Goal: Task Accomplishment & Management: Complete application form

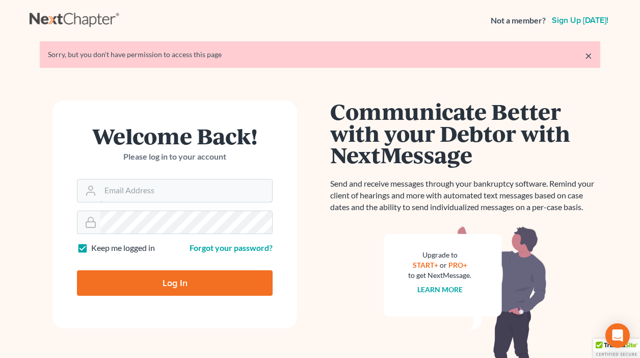
type input "[EMAIL_ADDRESS][DOMAIN_NAME]"
click at [170, 272] on input "Log In" at bounding box center [175, 282] width 196 height 25
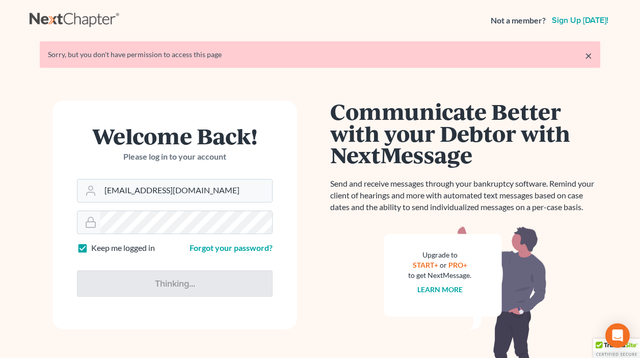
type input "Thinking..."
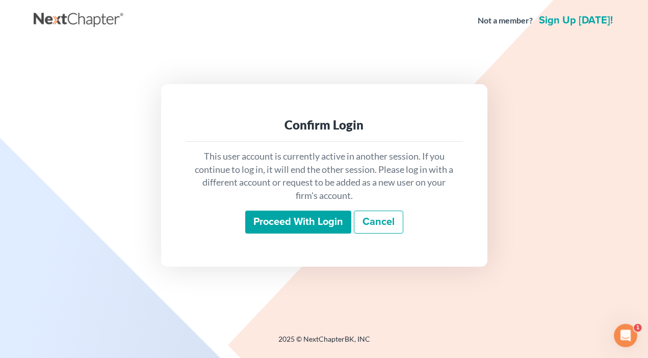
click at [290, 220] on input "Proceed with login" at bounding box center [298, 222] width 106 height 23
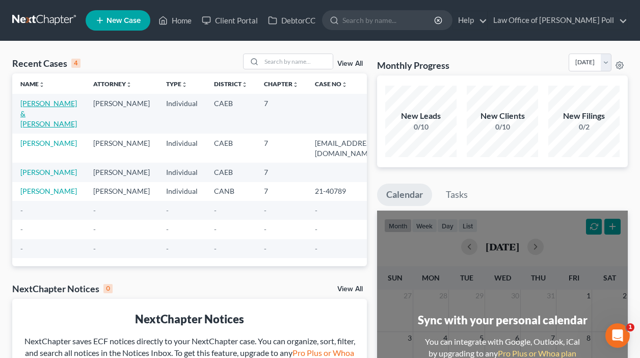
click at [32, 105] on link "[PERSON_NAME] & [PERSON_NAME]" at bounding box center [48, 113] width 57 height 29
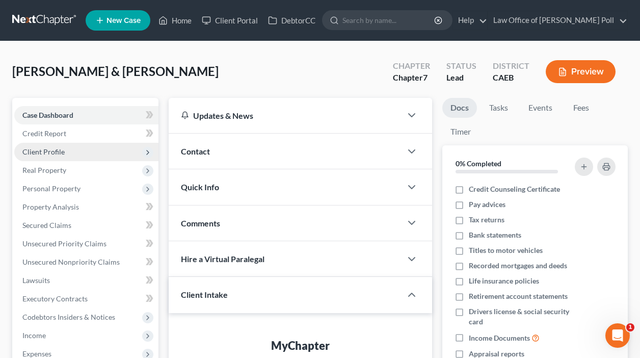
click at [53, 152] on span "Client Profile" at bounding box center [43, 151] width 42 height 9
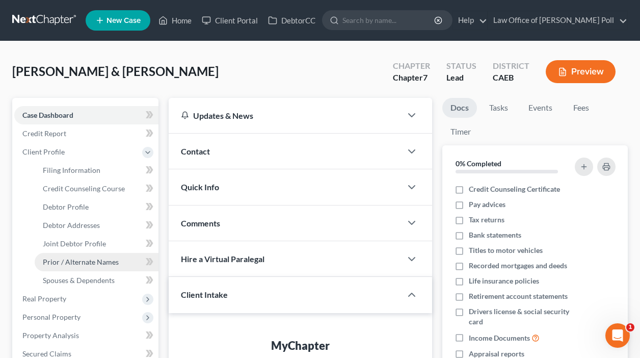
click at [72, 263] on span "Prior / Alternate Names" at bounding box center [81, 261] width 76 height 9
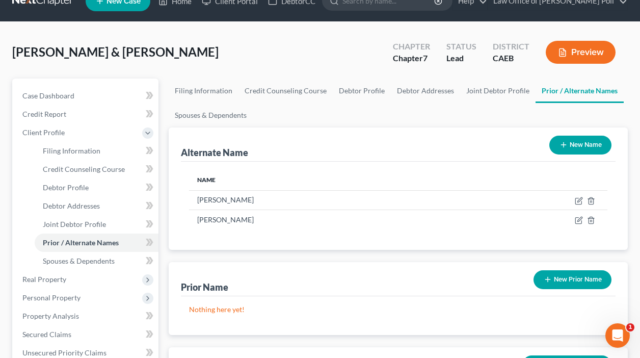
scroll to position [12, 0]
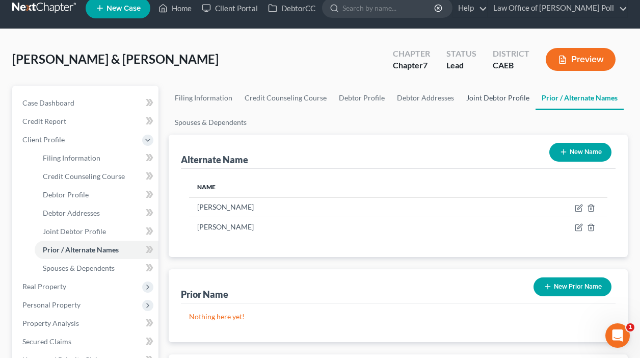
click at [469, 99] on link "Joint Debtor Profile" at bounding box center [497, 98] width 75 height 24
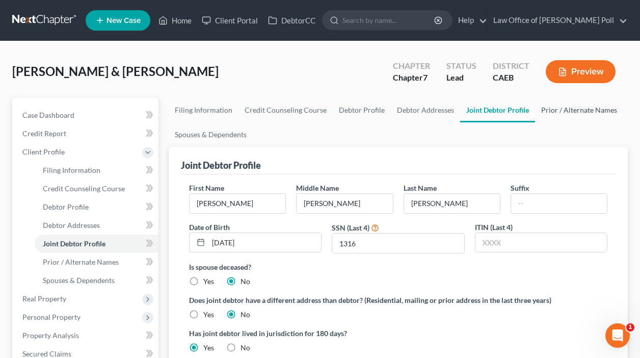
click at [553, 111] on link "Prior / Alternate Names" at bounding box center [579, 110] width 88 height 24
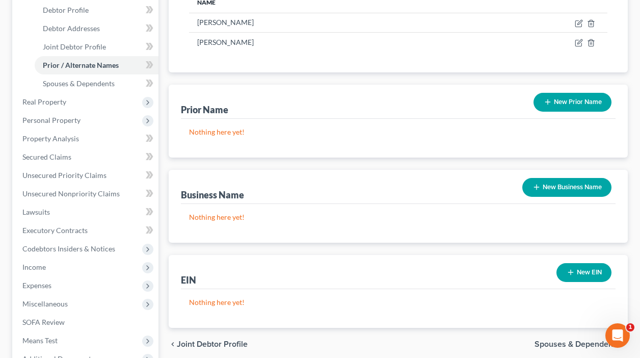
scroll to position [187, 0]
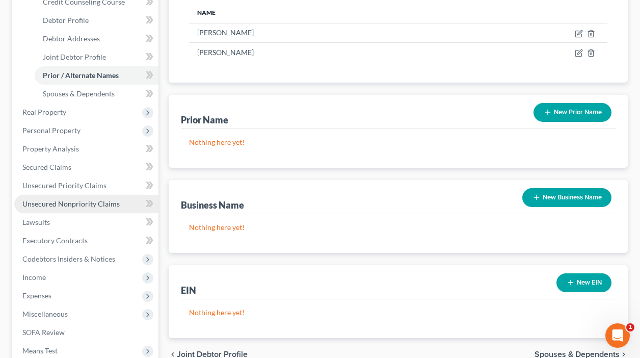
click at [102, 199] on span "Unsecured Nonpriority Claims" at bounding box center [70, 203] width 97 height 9
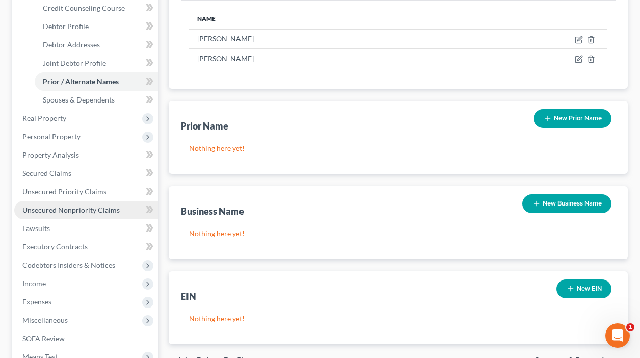
click at [102, 199] on ul "Case Dashboard Payments Invoices Payments Payments Credit Report Client Profile" at bounding box center [86, 155] width 144 height 459
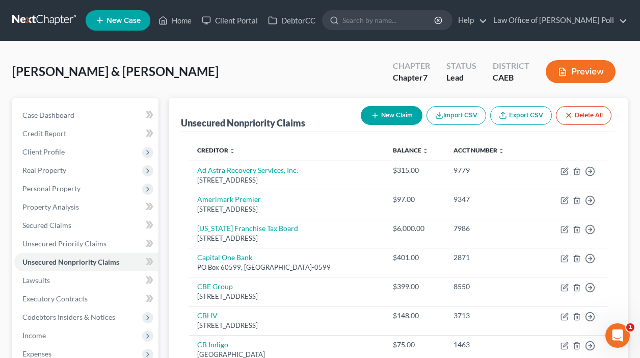
click at [394, 110] on button "New Claim" at bounding box center [392, 115] width 62 height 19
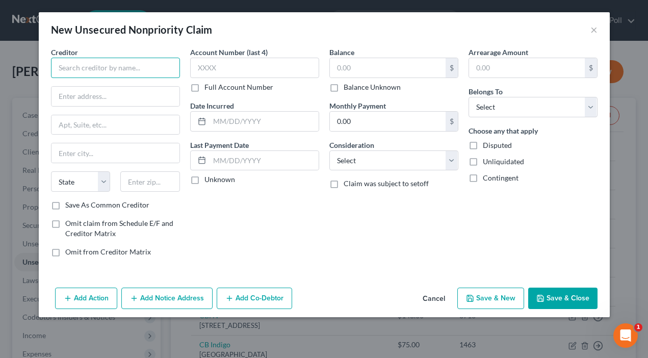
click at [104, 64] on input "text" at bounding box center [115, 68] width 129 height 20
click at [97, 67] on input "FT&B" at bounding box center [115, 68] width 129 height 20
paste input "Card Services Center P.O. Box 71205. Charlotte, NC 28272-1205."
drag, startPoint x: 63, startPoint y: 69, endPoint x: 169, endPoint y: 77, distance: 106.4
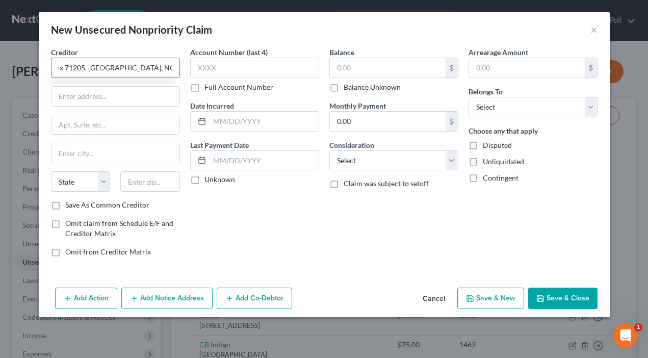
click at [169, 77] on input "FT&B Card Services Center P.O. Box 71205. Charlotte, NC 28272-1205." at bounding box center [115, 68] width 129 height 20
type input "FT&B Card Services Center P.O. Box 71205. Charlotte, NC 28272-1205."
click at [140, 184] on input "text" at bounding box center [150, 181] width 60 height 20
click at [123, 66] on input "FT&B Card Services Center P.O. Box 71205. Charlotte, NC 28272-1205." at bounding box center [115, 68] width 129 height 20
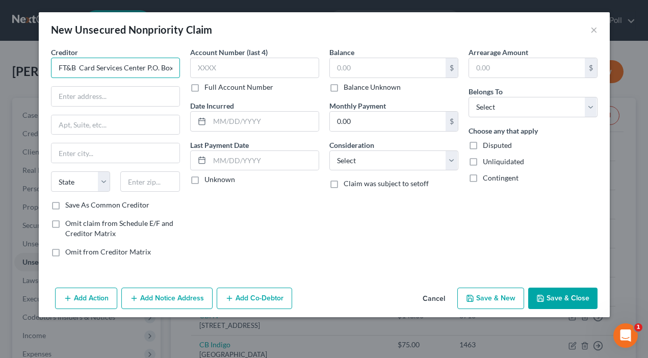
click at [123, 66] on input "FT&B Card Services Center P.O. Box 71205. Charlotte, NC 28272-1205." at bounding box center [115, 68] width 129 height 20
drag, startPoint x: 166, startPoint y: 67, endPoint x: 199, endPoint y: 68, distance: 32.6
click at [199, 68] on div "Creditor * FT&B Card Services Center P.O. Box 71205. Charlotte, NC 28272-1205. …" at bounding box center [324, 156] width 557 height 218
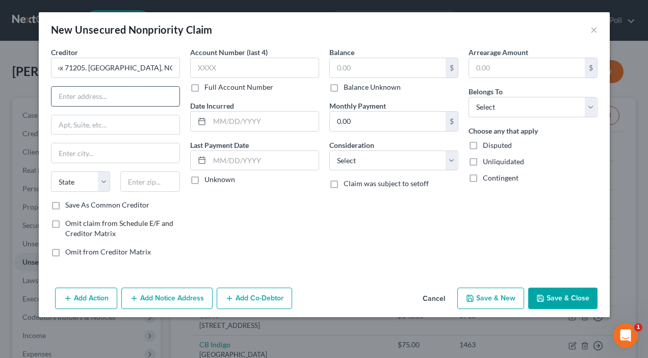
scroll to position [0, 0]
click at [93, 93] on input "text" at bounding box center [115, 96] width 128 height 19
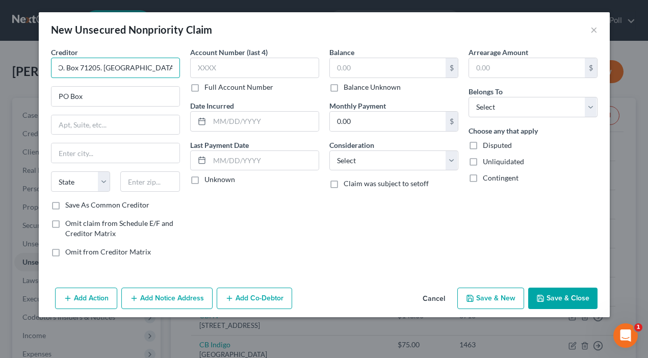
scroll to position [0, 110]
drag, startPoint x: 96, startPoint y: 71, endPoint x: 184, endPoint y: 74, distance: 88.3
click at [184, 74] on div "Creditor * FT&B Card Services Center P.O. Box 71205. Charlotte, NC 28272-1205. …" at bounding box center [115, 156] width 139 height 218
click at [115, 95] on input "PO Box" at bounding box center [115, 96] width 128 height 19
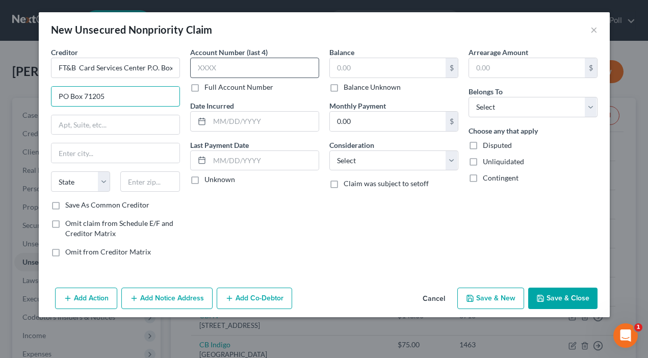
type input "PO Box 71205"
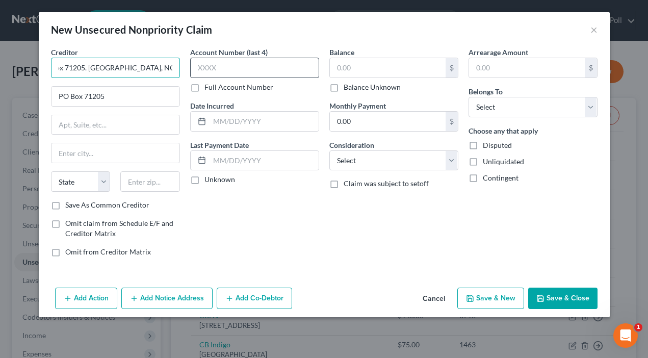
drag, startPoint x: 243, startPoint y: 69, endPoint x: 263, endPoint y: 70, distance: 19.9
click at [263, 70] on div "Creditor * FT&B Card Services Center P.O. Box 71205. Charlotte, NC 28272-1205. …" at bounding box center [324, 156] width 557 height 218
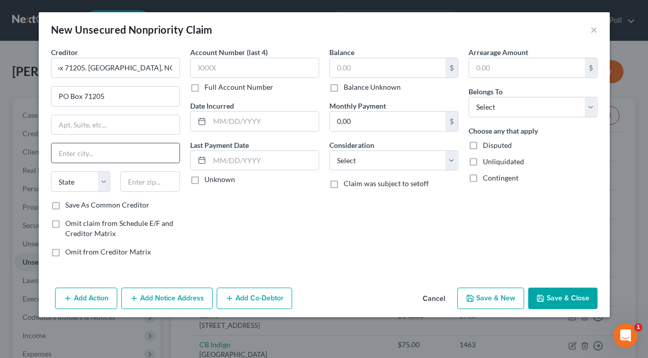
scroll to position [0, 0]
click at [88, 152] on input "text" at bounding box center [115, 152] width 128 height 19
type input "Charlotte"
select select "28"
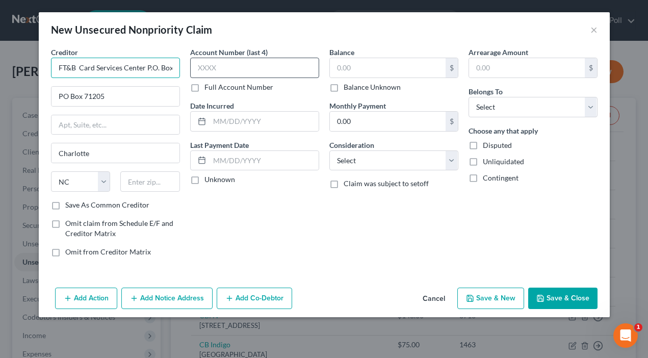
scroll to position [0, 110]
drag, startPoint x: 112, startPoint y: 63, endPoint x: 253, endPoint y: 70, distance: 141.4
click at [253, 70] on div "Creditor * FT&B Card Services Center P.O. Box 71205. Charlotte, NC 28272-1205. …" at bounding box center [324, 156] width 557 height 218
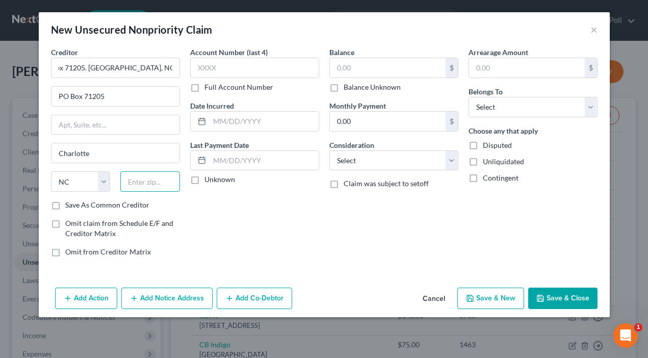
scroll to position [0, 0]
click at [135, 175] on input "text" at bounding box center [150, 181] width 60 height 20
type input "28272-"
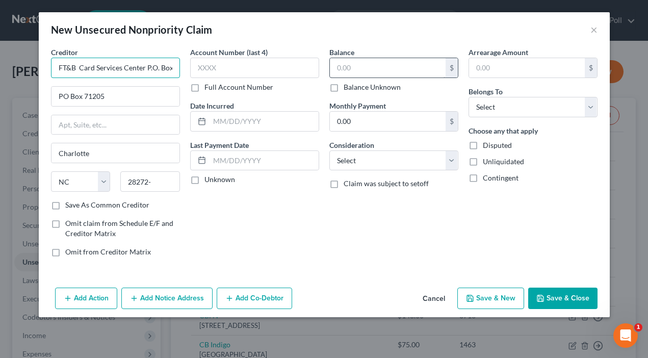
scroll to position [0, 110]
drag, startPoint x: 135, startPoint y: 67, endPoint x: 367, endPoint y: 68, distance: 232.0
click at [367, 68] on div "Creditor * FT&B Card Services Center P.O. Box 71205. Charlotte, NC 28272-1205. …" at bounding box center [324, 156] width 557 height 218
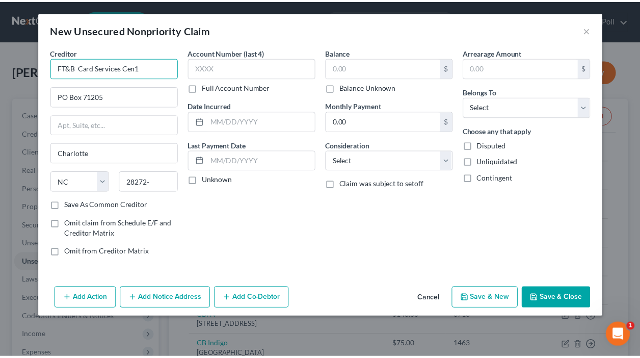
scroll to position [0, 0]
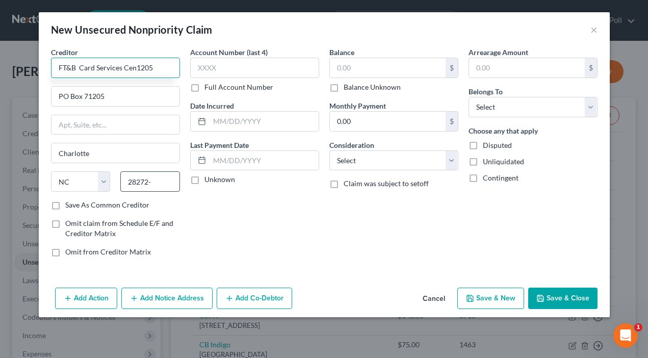
type input "FT&B Card Services Cen1205"
click at [160, 187] on input "28272-" at bounding box center [150, 181] width 60 height 20
type input "28272-1205"
drag, startPoint x: -67, startPoint y: 39, endPoint x: -98, endPoint y: 34, distance: 31.6
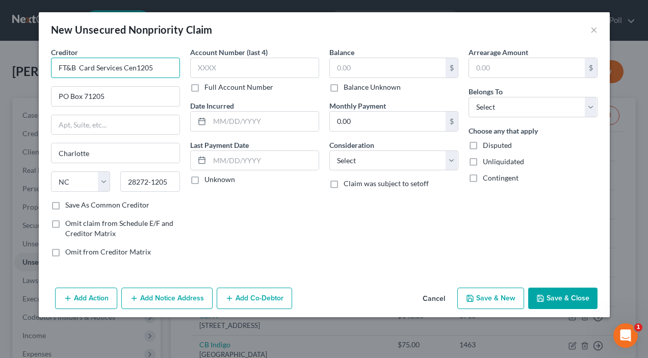
click at [104, 69] on input "FT&B Card Services Cen1205" at bounding box center [115, 68] width 129 height 20
click at [145, 67] on input "FT&B Card Services Cen1205" at bounding box center [115, 68] width 129 height 20
drag, startPoint x: 137, startPoint y: 69, endPoint x: 237, endPoint y: 73, distance: 99.5
click at [237, 73] on div "Creditor * FT&B Card Services Cen1205 PO Box 71205 Charlotte State AL AK AR AZ …" at bounding box center [324, 156] width 557 height 218
type input "FT&B Card Services Center"
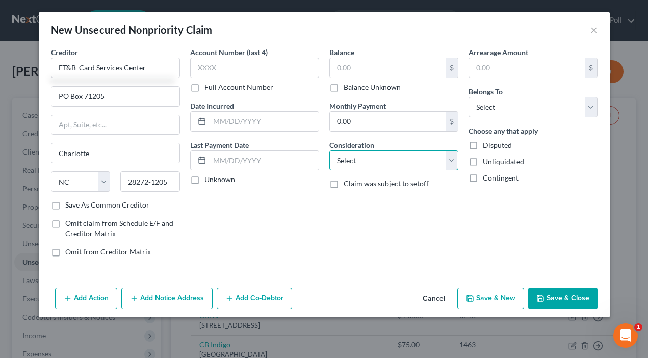
click at [434, 163] on select "Select Cable / Satellite Services Collection Agency Credit Card Debt Debt Couns…" at bounding box center [393, 160] width 129 height 20
select select "2"
click at [329, 150] on select "Select Cable / Satellite Services Collection Agency Credit Card Debt Debt Couns…" at bounding box center [393, 160] width 129 height 20
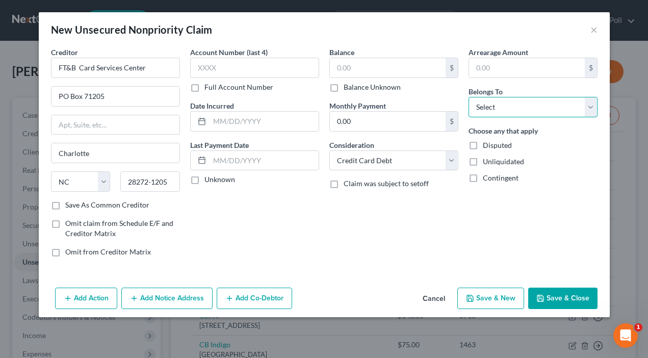
click at [494, 102] on select "Select Debtor 1 Only Debtor 2 Only Debtor 1 And Debtor 2 Only At Least One Of T…" at bounding box center [533, 107] width 129 height 20
select select "4"
click at [469, 97] on select "Select Debtor 1 Only Debtor 2 Only Debtor 1 And Debtor 2 Only At Least One Of T…" at bounding box center [533, 107] width 129 height 20
click at [560, 292] on button "Save & Close" at bounding box center [562, 298] width 69 height 21
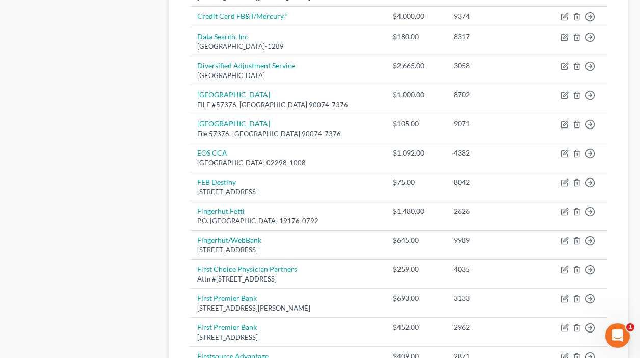
scroll to position [588, 0]
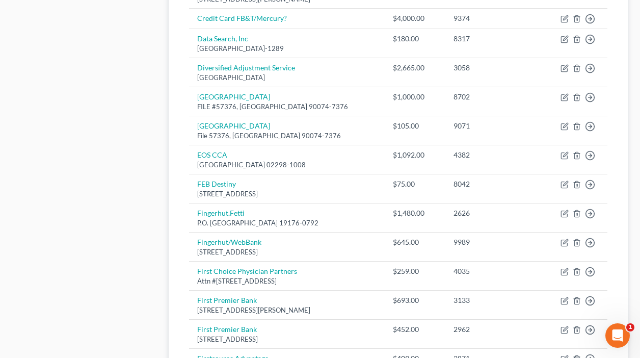
drag, startPoint x: 635, startPoint y: 222, endPoint x: 635, endPoint y: 55, distance: 167.2
click at [635, 55] on div "Rosales, Hilda & Rivera, Reinaldo Upgraded Chapter Chapter 7 Status Lead Distri…" at bounding box center [320, 22] width 640 height 1138
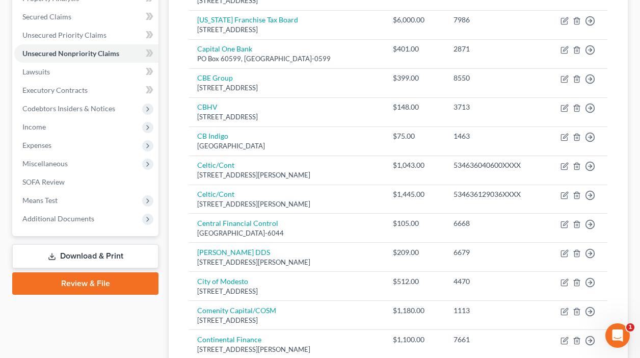
scroll to position [0, 0]
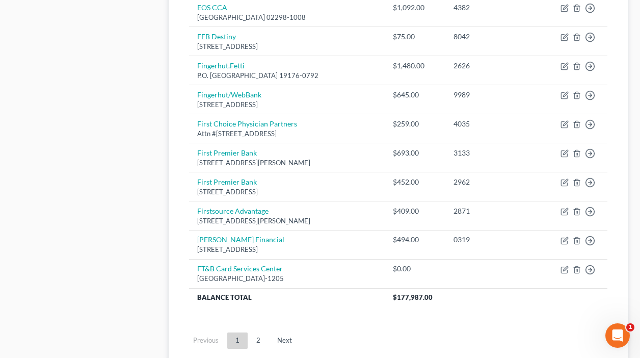
scroll to position [800, 0]
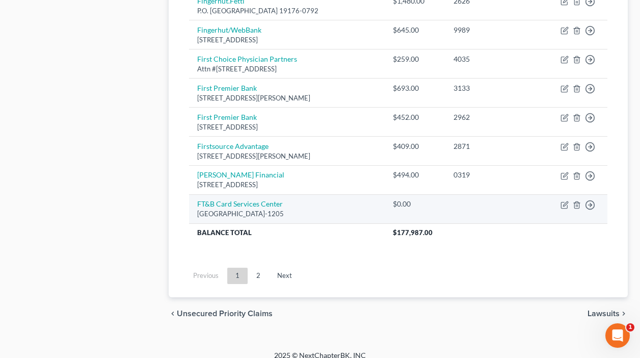
drag, startPoint x: 324, startPoint y: 213, endPoint x: 196, endPoint y: 206, distance: 128.2
click at [196, 206] on td "FT&B Card Services Center PO Box 71205, Charlotte, NC 28272-1205" at bounding box center [287, 208] width 196 height 29
copy td "FT&B Card Services Center PO Box 71205, Charlotte, NC 28272-1205"
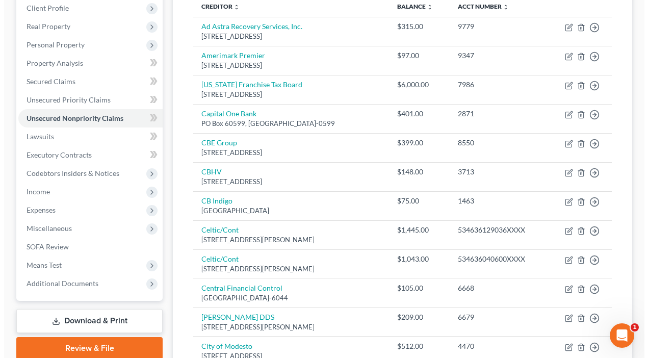
scroll to position [107, 0]
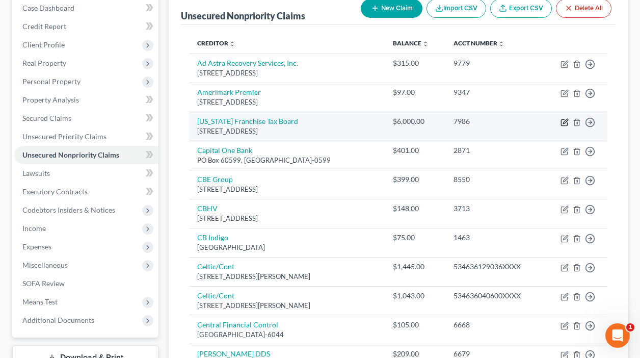
click at [562, 123] on icon "button" at bounding box center [565, 122] width 8 height 8
select select "4"
select select "7"
select select "4"
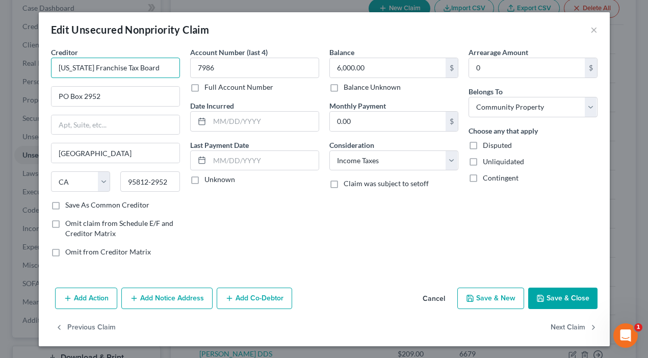
click at [118, 72] on input "California Franchise Tax Board" at bounding box center [115, 68] width 129 height 20
drag, startPoint x: 150, startPoint y: 69, endPoint x: 13, endPoint y: 70, distance: 137.2
click at [13, 70] on div "Edit Unsecured Nonpriority Claim × Creditor * California Franchise Tax Board PO…" at bounding box center [324, 179] width 648 height 358
paste input "PERSONAL BANKRUPTCY MS A340 FRANCHISE TAX BOARD PO BOX 2952 SACRAMENTO CA 95812…"
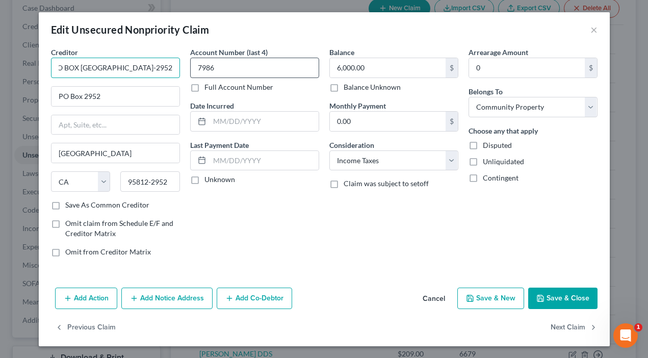
drag, startPoint x: 69, startPoint y: 67, endPoint x: 189, endPoint y: 68, distance: 119.8
click at [189, 68] on div "Creditor * PERSONAL BANKRUPTCY MS A340 FRANCHISE TAX BOARD PO BOX 2952 SACRAMEN…" at bounding box center [324, 156] width 557 height 218
drag, startPoint x: 124, startPoint y: 66, endPoint x: 183, endPoint y: 67, distance: 58.6
click at [183, 67] on div "Creditor * PERSONAL BANKRUPTCY MS A340 FRANCHISE TAX BOARD PO BOX 2952 PO Box 2…" at bounding box center [324, 156] width 557 height 218
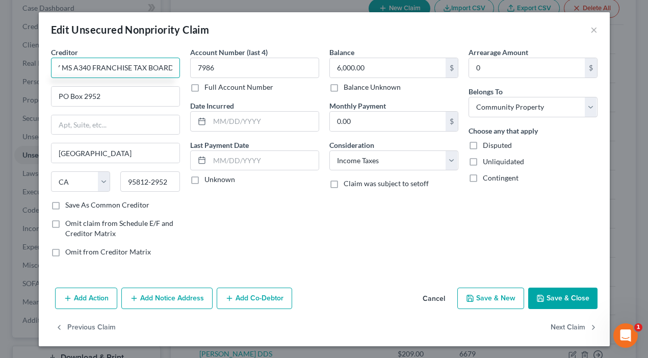
scroll to position [0, 0]
drag, startPoint x: 166, startPoint y: 66, endPoint x: -15, endPoint y: 73, distance: 181.1
click at [70, 71] on input "PERSONAL BANKRUPTCY MS A340 FRANCHISE TAX BOARD" at bounding box center [115, 68] width 129 height 20
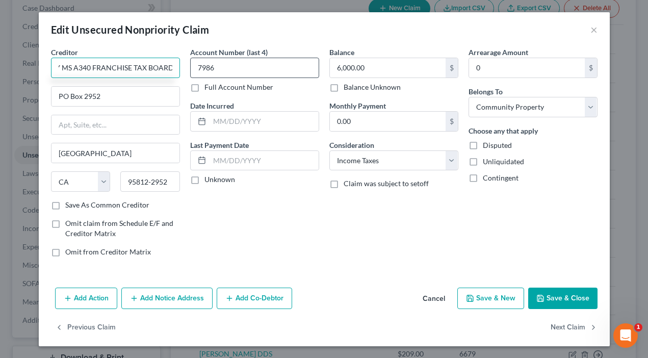
drag, startPoint x: 55, startPoint y: 66, endPoint x: 206, endPoint y: 65, distance: 151.4
click at [206, 65] on div "Creditor * PERSONAL BANKRUPTCY MS A340 FRANCHISE TAX BOARD PO Box 2952 Sacramen…" at bounding box center [324, 156] width 557 height 218
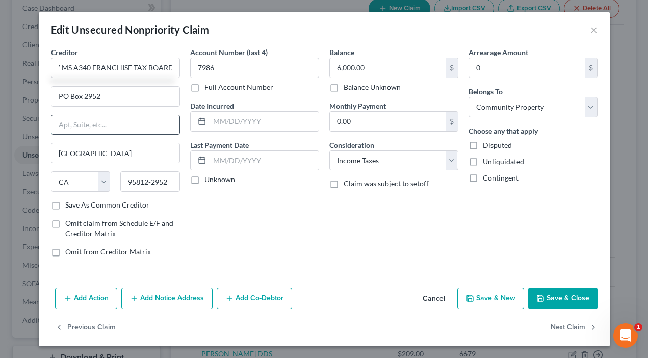
scroll to position [0, 0]
click at [97, 121] on input "text" at bounding box center [115, 124] width 128 height 19
type input "PERSONAL BANKRUPTCY MS A340 FRANCHISE TAX BOARD"
type input "PO Box 2952"
drag, startPoint x: 100, startPoint y: 95, endPoint x: 33, endPoint y: 94, distance: 67.3
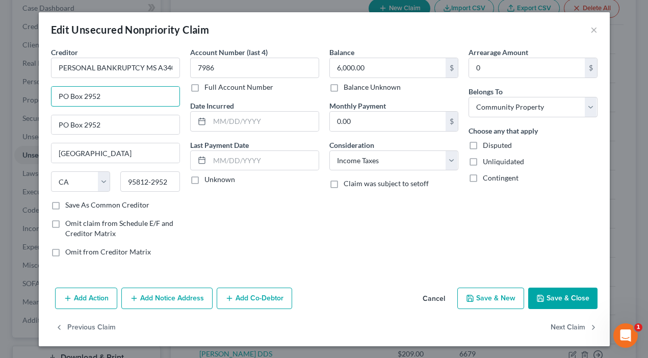
click at [33, 94] on div "Edit Unsecured Nonpriority Claim × Creditor * PERSONAL BANKRUPTCY MS A340 FRANC…" at bounding box center [324, 179] width 648 height 358
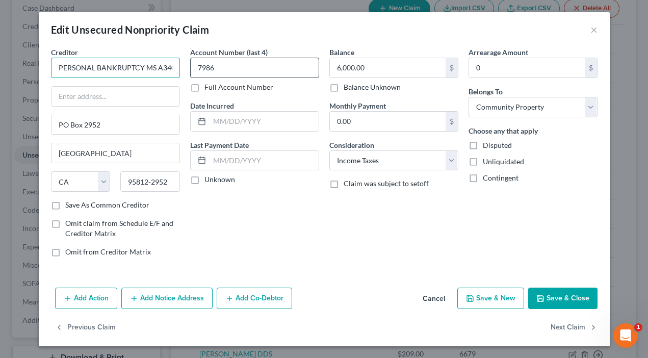
scroll to position [0, 83]
drag, startPoint x: 150, startPoint y: 65, endPoint x: 270, endPoint y: 71, distance: 119.4
click at [270, 71] on div "Creditor * PERSONAL BANKRUPTCY MS A340 FRANCHISE TAX BOARD PO Box 2952 Sacramen…" at bounding box center [324, 156] width 557 height 218
click at [119, 59] on input "PERSONAL BANKRUPTCY MS A340 FRANCHISE TAX BOARD" at bounding box center [115, 68] width 129 height 20
drag, startPoint x: 87, startPoint y: 66, endPoint x: 227, endPoint y: 74, distance: 139.9
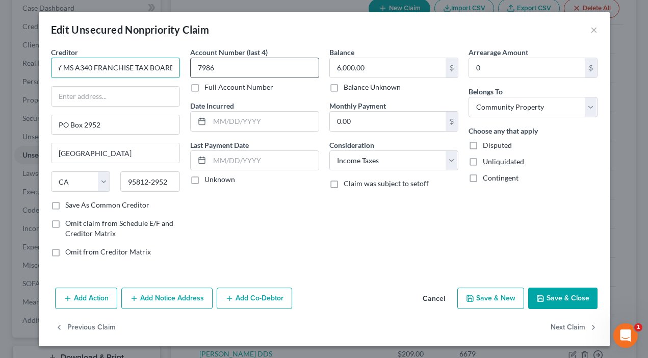
click at [227, 74] on div "Creditor * PERSONAL BANKRUPTCY MS A340 FRANCHISE TAX BOARD PO Box 2952 Sacramen…" at bounding box center [324, 156] width 557 height 218
type input "PERSONAL BANKRUPTCY MS A340"
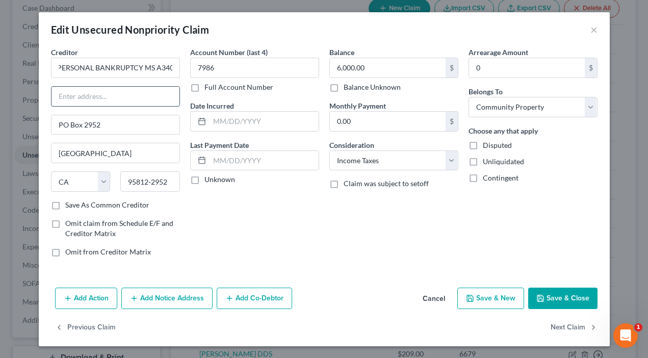
scroll to position [0, 0]
click at [74, 96] on input "text" at bounding box center [115, 96] width 128 height 19
paste input "FRANCHISE TAX BOARD"
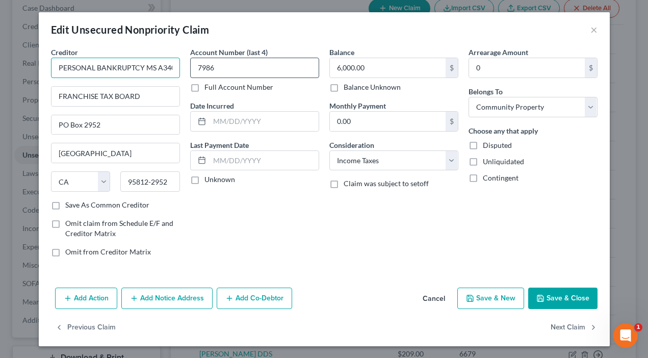
scroll to position [0, 2]
drag, startPoint x: 147, startPoint y: 64, endPoint x: 268, endPoint y: 68, distance: 120.9
click at [268, 68] on div "Creditor * PERSONAL BANKRUPTCY MS A340 FRANCHISE TAX BOARD PO Box 2952 Sacramen…" at bounding box center [324, 156] width 557 height 218
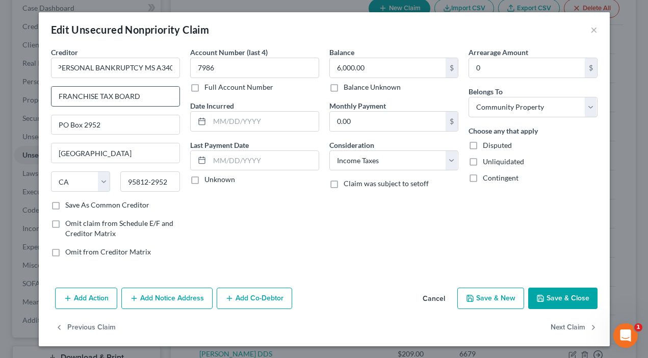
click at [164, 104] on input "FRANCHISE TAX BOARD" at bounding box center [115, 96] width 128 height 19
type input "Franchise Tax Board"
click at [151, 142] on div "Creditor * PERSONAL BANKRUPTCY MS A340 Franchise Tax Board PO Box 2952 Sacramen…" at bounding box center [115, 123] width 129 height 153
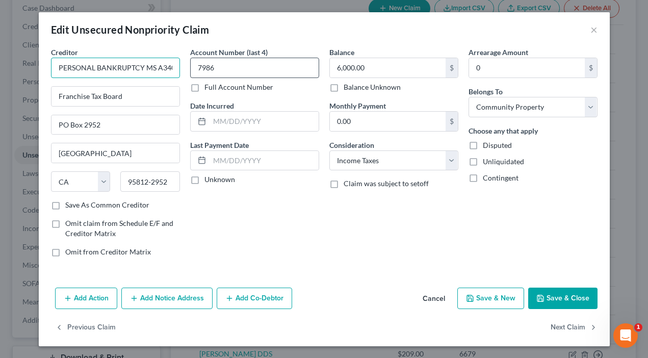
scroll to position [0, 2]
drag, startPoint x: 134, startPoint y: 68, endPoint x: 225, endPoint y: 71, distance: 91.3
click at [225, 71] on div "Creditor * PERSONAL BANKRUPTCY MS A340 Franchise Tax Board PO Box 2952 Sacramen…" at bounding box center [324, 156] width 557 height 218
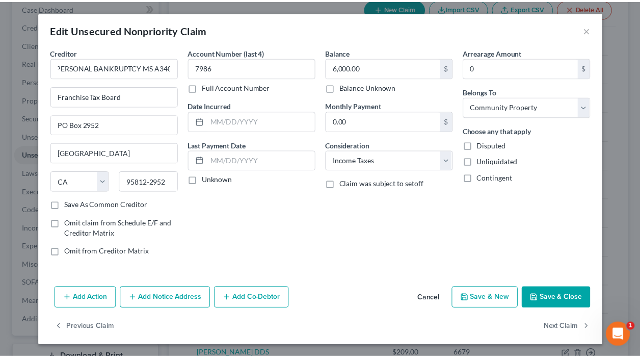
scroll to position [0, 0]
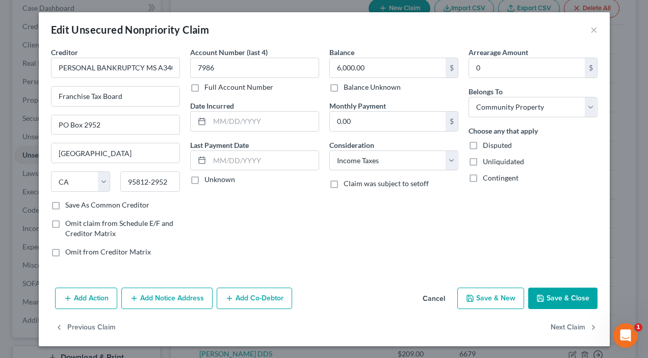
click at [149, 82] on div "Creditor * PERSONAL BANKRUPTCY MS A340 Franchise Tax Board PO Box 2952 Sacramen…" at bounding box center [115, 123] width 129 height 153
click at [547, 296] on button "Save & Close" at bounding box center [562, 298] width 69 height 21
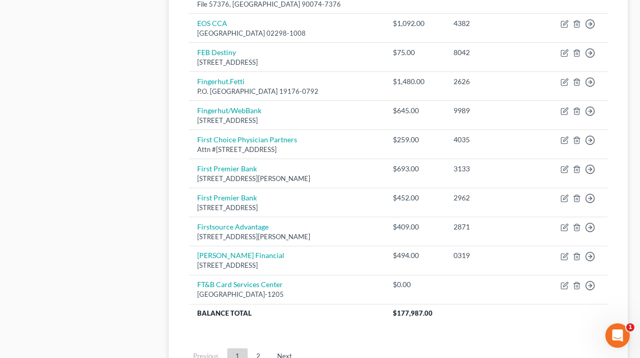
scroll to position [727, 0]
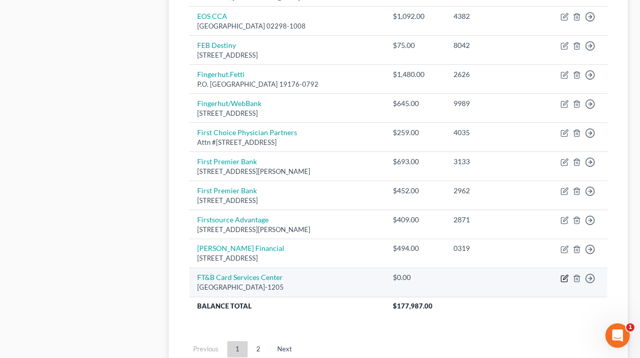
click at [565, 278] on icon "button" at bounding box center [565, 277] width 5 height 5
select select "28"
select select "2"
select select "4"
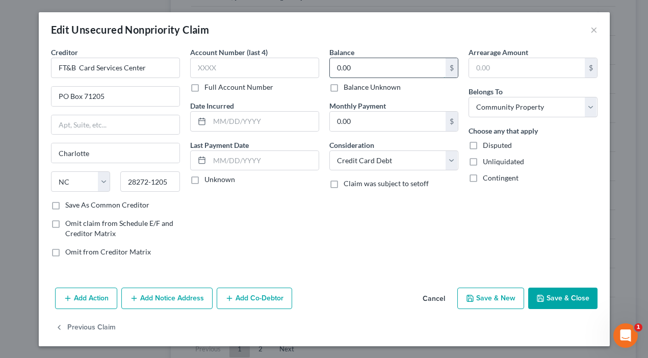
click at [393, 63] on input "0.00" at bounding box center [388, 67] width 116 height 19
click at [252, 72] on input "text" at bounding box center [254, 68] width 129 height 20
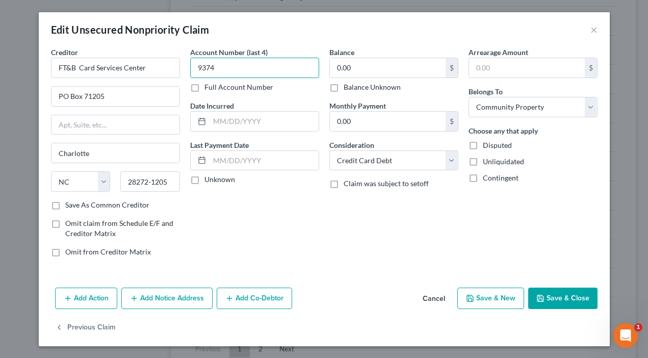
type input "9374"
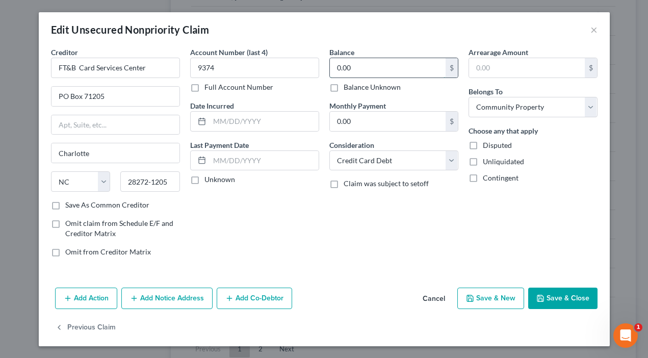
click at [353, 70] on input "0.00" at bounding box center [388, 67] width 116 height 19
type input "4,000"
click at [324, 214] on div "Balance 4,000.00 $ Balance Unknown Balance Undetermined 4,000 $ Balance Unknown…" at bounding box center [393, 156] width 139 height 218
click at [552, 298] on button "Save & Close" at bounding box center [562, 298] width 69 height 21
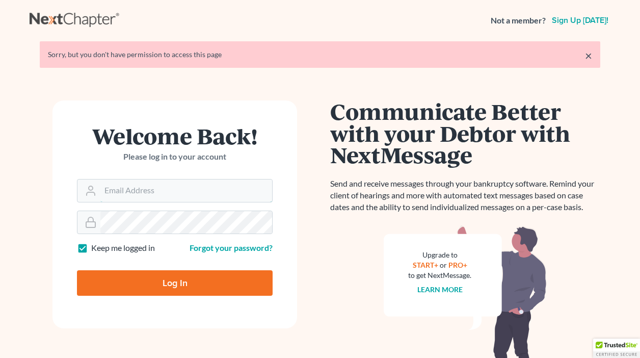
type input "[EMAIL_ADDRESS][DOMAIN_NAME]"
click at [141, 279] on input "Log In" at bounding box center [175, 282] width 196 height 25
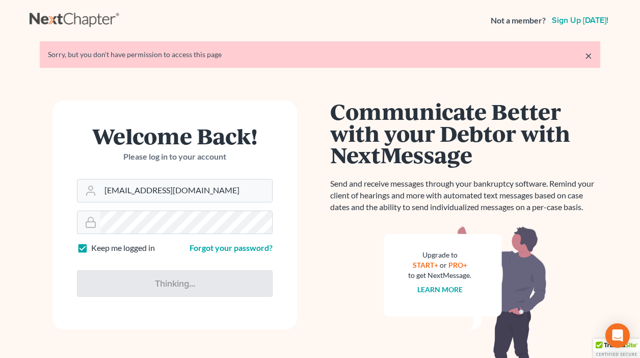
type input "Thinking..."
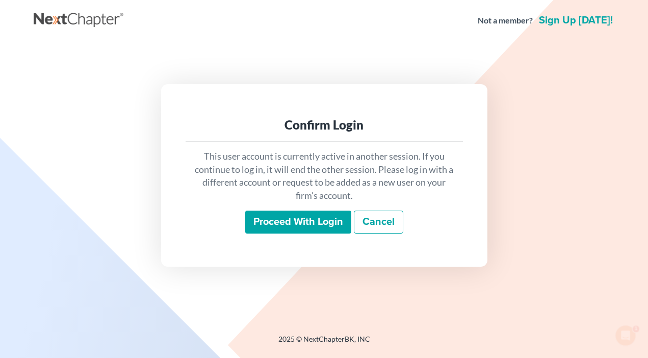
click at [265, 222] on input "Proceed with login" at bounding box center [298, 222] width 106 height 23
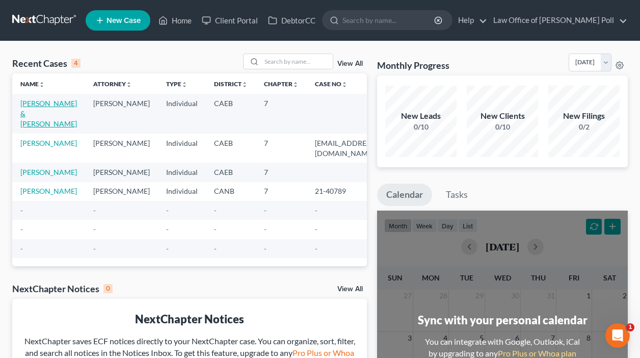
click at [43, 106] on link "[PERSON_NAME] & [PERSON_NAME]" at bounding box center [48, 113] width 57 height 29
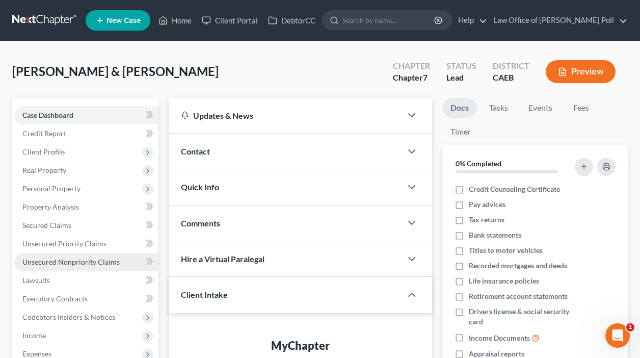
click at [80, 263] on span "Unsecured Nonpriority Claims" at bounding box center [70, 261] width 97 height 9
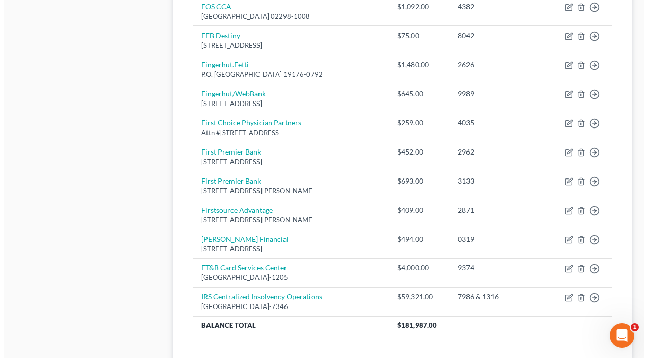
scroll to position [740, 0]
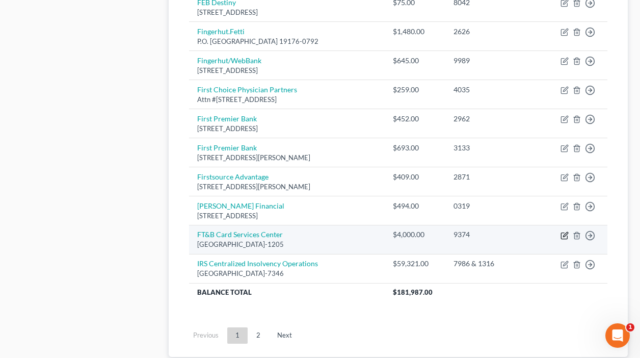
click at [565, 234] on icon "button" at bounding box center [565, 234] width 5 height 5
select select "28"
select select "2"
select select "4"
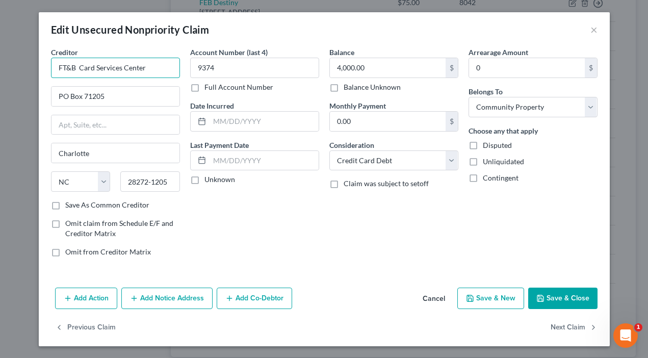
click at [68, 67] on input "FT&B Card Services Center" at bounding box center [115, 68] width 129 height 20
type input "FB&T/Mercury Card Services Center"
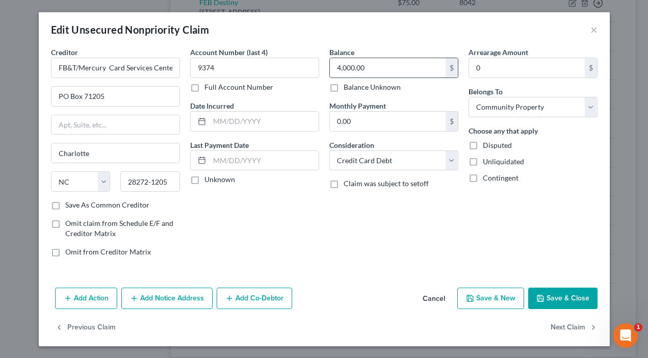
click at [365, 64] on input "4,000.00" at bounding box center [388, 67] width 116 height 19
type input "5,322"
click at [369, 38] on div "Edit Unsecured Nonpriority Claim ×" at bounding box center [324, 29] width 571 height 35
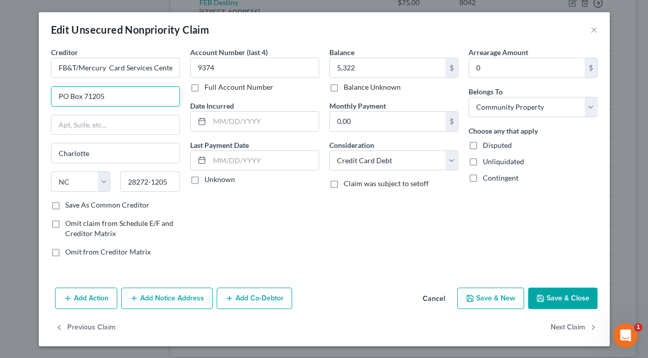
drag, startPoint x: 107, startPoint y: 94, endPoint x: 45, endPoint y: 94, distance: 62.2
click at [46, 94] on div "Creditor * FB&T/Mercury Card Services Center [GEOGRAPHIC_DATA] [GEOGRAPHIC_DATA…" at bounding box center [115, 156] width 139 height 218
paste input "PO BOX [GEOGRAPHIC_DATA]"
type input "PO BOX [GEOGRAPHIC_DATA]"
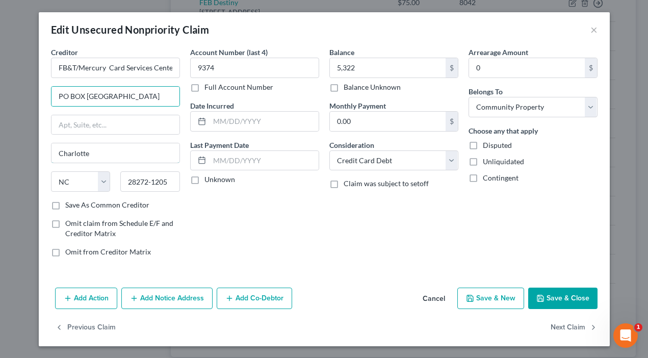
scroll to position [0, 0]
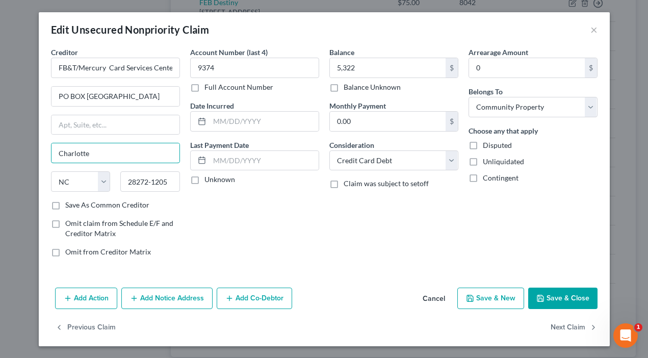
drag, startPoint x: 34, startPoint y: 153, endPoint x: -23, endPoint y: 153, distance: 57.1
type input "Columbus"
click at [97, 182] on select "State [US_STATE] AK AR AZ CA CO CT DE DC [GEOGRAPHIC_DATA] [GEOGRAPHIC_DATA] GU…" at bounding box center [81, 181] width 60 height 20
select select "10"
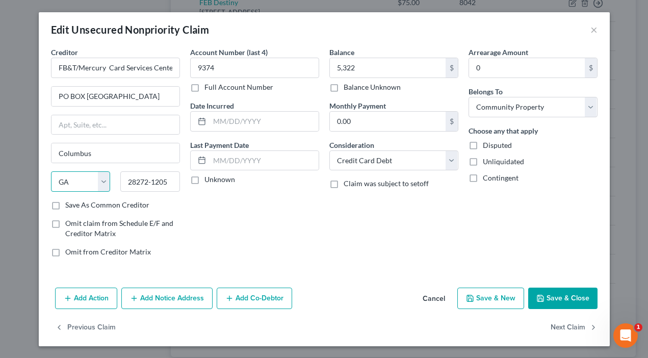
click at [51, 171] on select "State [US_STATE] AK AR AZ CA CO CT DE DC [GEOGRAPHIC_DATA] [GEOGRAPHIC_DATA] GU…" at bounding box center [81, 181] width 60 height 20
drag, startPoint x: 165, startPoint y: 182, endPoint x: 131, endPoint y: 184, distance: 34.8
click at [131, 184] on input "28272-1205" at bounding box center [150, 181] width 60 height 20
type input "2"
click at [114, 93] on input "PO BOX [GEOGRAPHIC_DATA]" at bounding box center [115, 96] width 128 height 19
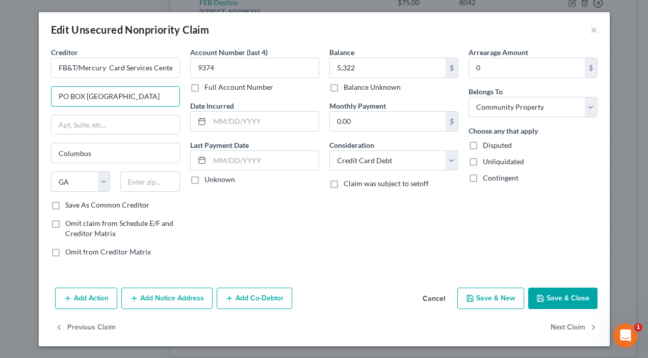
scroll to position [0, 11]
drag, startPoint x: 158, startPoint y: 95, endPoint x: 208, endPoint y: 94, distance: 50.5
click at [208, 94] on div "Creditor * FB&T/Mercury Card Services Center [GEOGRAPHIC_DATA] [US_STATE][GEOGR…" at bounding box center [324, 156] width 557 height 218
click at [139, 180] on input "text" at bounding box center [150, 181] width 60 height 20
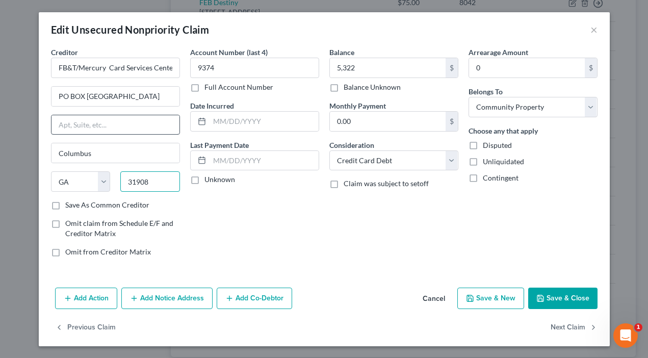
type input "31908"
click at [136, 118] on input "text" at bounding box center [115, 124] width 128 height 19
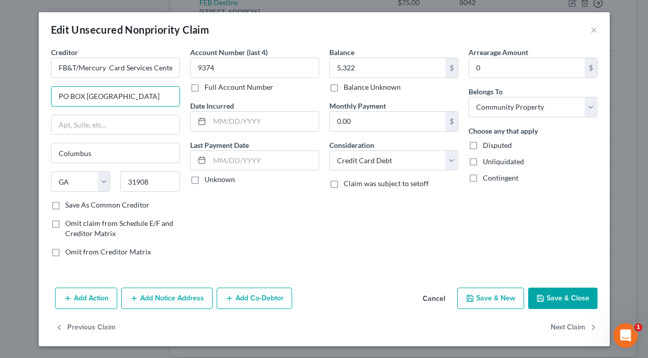
scroll to position [0, 11]
drag, startPoint x: 104, startPoint y: 95, endPoint x: 218, endPoint y: 91, distance: 114.8
click at [218, 91] on div "Creditor * FB&T/Mercury Card Services Center [GEOGRAPHIC_DATA] [US_STATE][GEOGR…" at bounding box center [324, 156] width 557 height 218
click at [147, 102] on input "PO BOX 84064" at bounding box center [115, 96] width 128 height 19
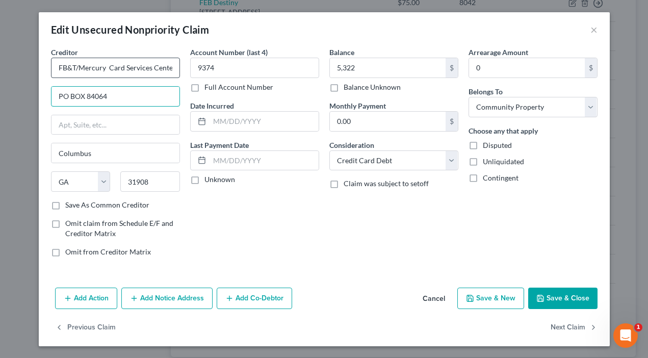
type input "PO BOX 84064"
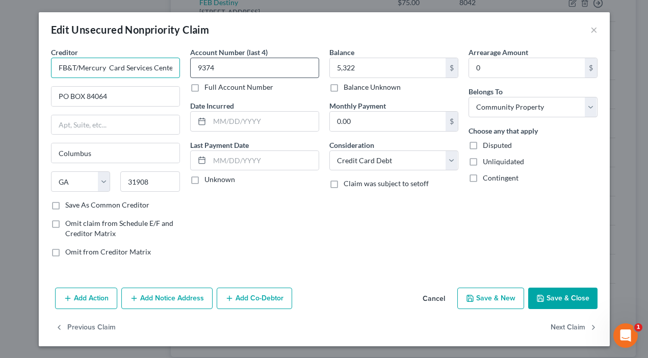
scroll to position [0, 2]
drag, startPoint x: 106, startPoint y: 66, endPoint x: 195, endPoint y: 67, distance: 89.2
click at [195, 67] on div "Creditor * FB&T/Mercury Card Services Center [GEOGRAPHIC_DATA] [GEOGRAPHIC_DATA…" at bounding box center [324, 156] width 557 height 218
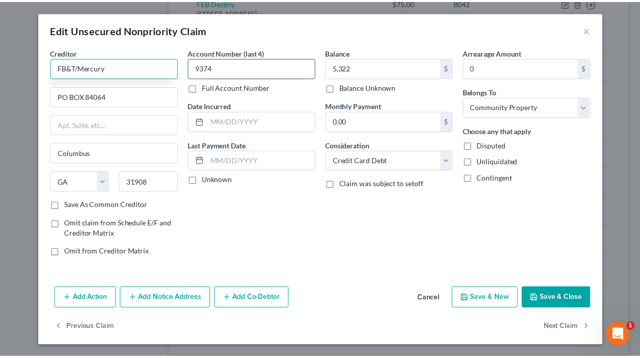
scroll to position [0, 0]
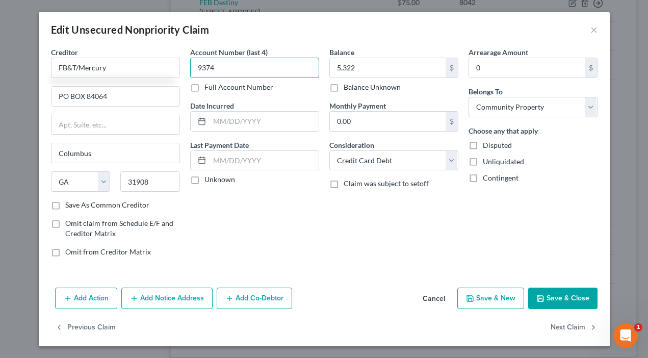
click at [220, 70] on input "9374" at bounding box center [254, 68] width 129 height 20
type input "FB&T/Mercury"
click at [204, 90] on label "Full Account Number" at bounding box center [238, 87] width 69 height 10
click at [209, 89] on input "Full Account Number" at bounding box center [212, 85] width 7 height 7
click at [162, 67] on div "Creditor * FB&T/Mercury PO BOX 84064 [GEOGRAPHIC_DATA] [US_STATE] AK AR AZ CA C…" at bounding box center [324, 156] width 557 height 218
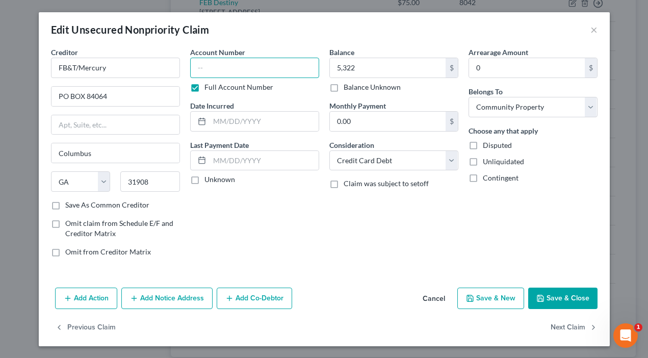
paste input "431503750650XXXX"
type input "431503750650XXXX"
click at [295, 36] on div "Edit Unsecured Nonpriority Claim ×" at bounding box center [324, 29] width 571 height 35
click at [537, 295] on icon "button" at bounding box center [540, 298] width 8 height 8
